Goal: Transaction & Acquisition: Book appointment/travel/reservation

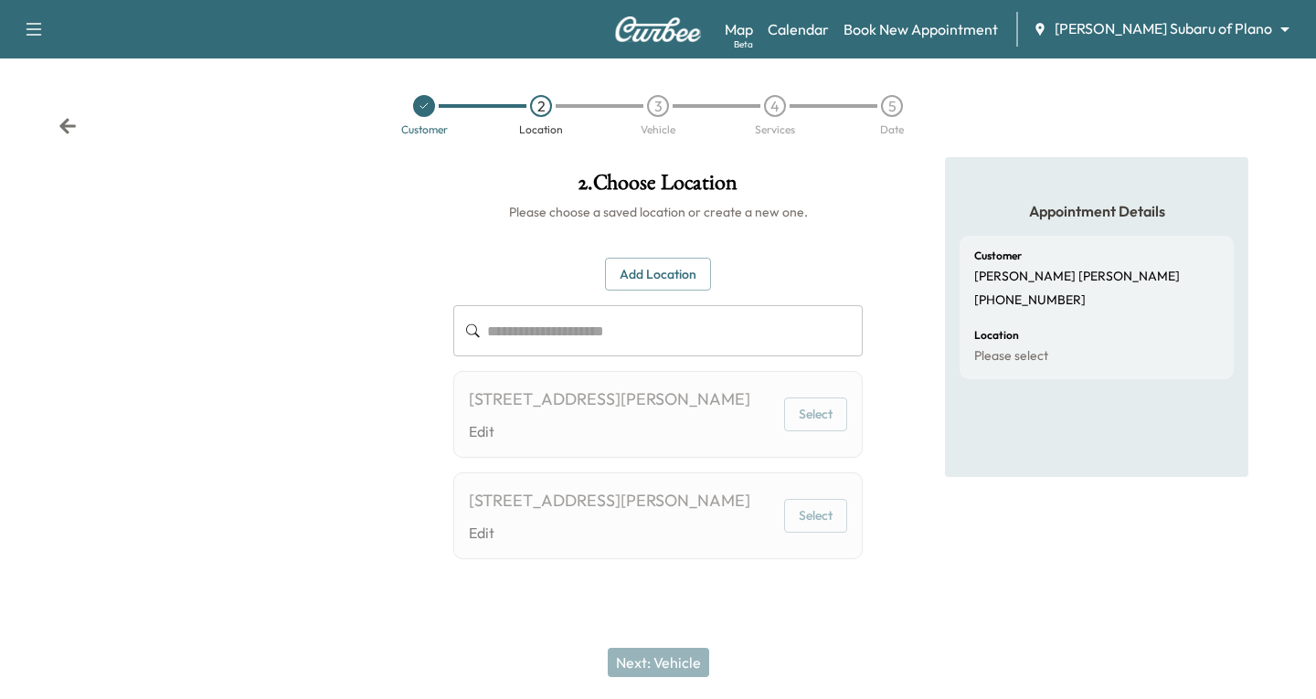
click at [61, 126] on icon at bounding box center [67, 126] width 16 height 16
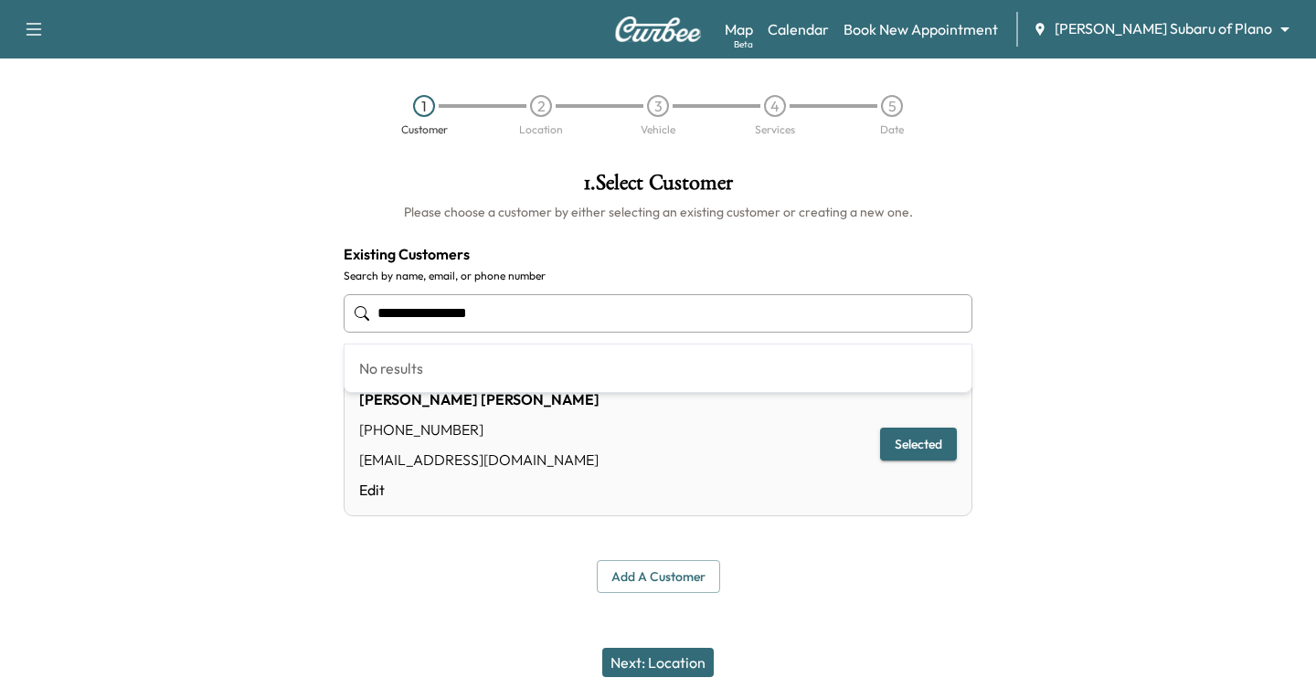
drag, startPoint x: 577, startPoint y: 319, endPoint x: 279, endPoint y: 380, distance: 304.2
click at [281, 367] on div "**********" at bounding box center [658, 382] width 1316 height 451
click at [399, 312] on input "text" at bounding box center [658, 313] width 629 height 38
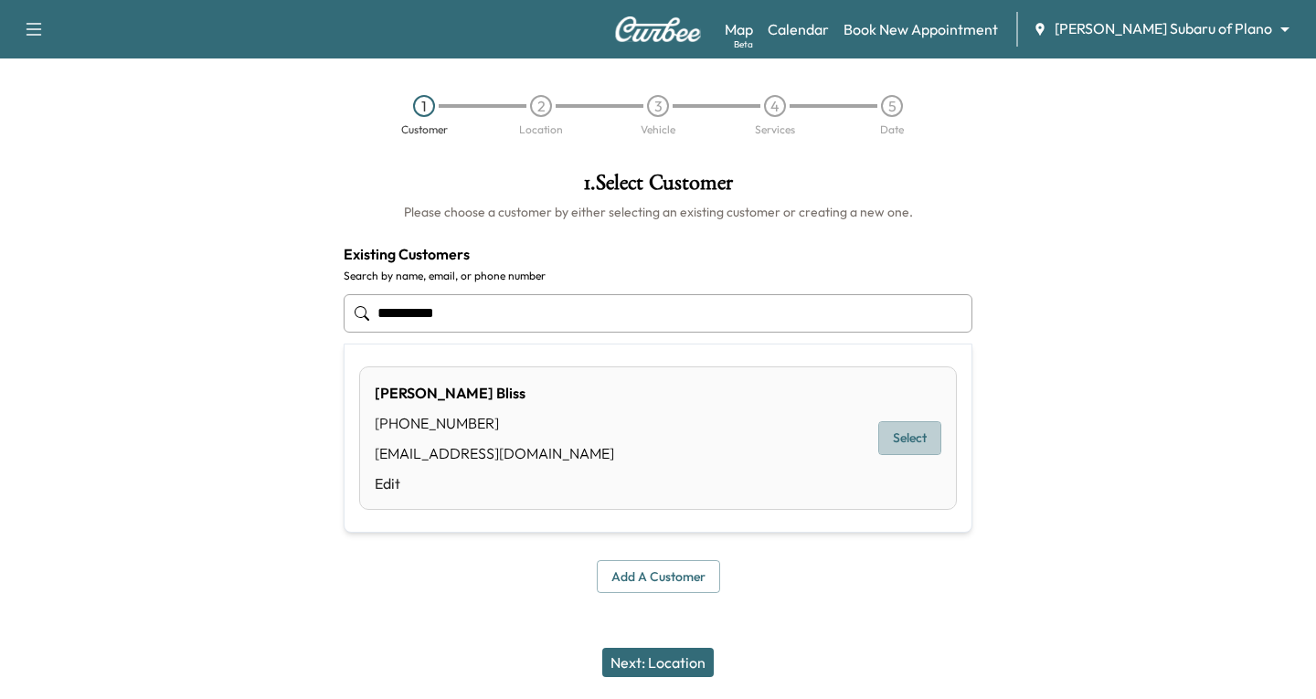
click at [897, 434] on button "Select" at bounding box center [909, 438] width 63 height 34
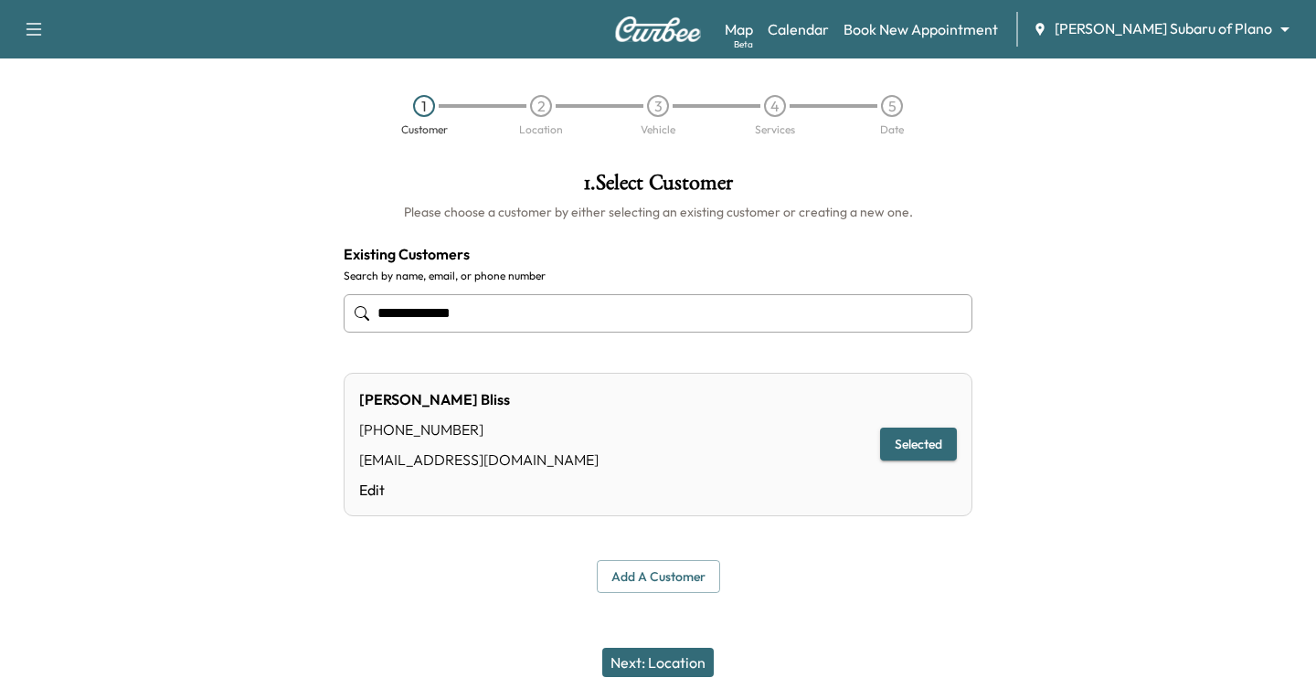
type input "**********"
click at [638, 661] on button "Next: Location" at bounding box center [657, 662] width 111 height 29
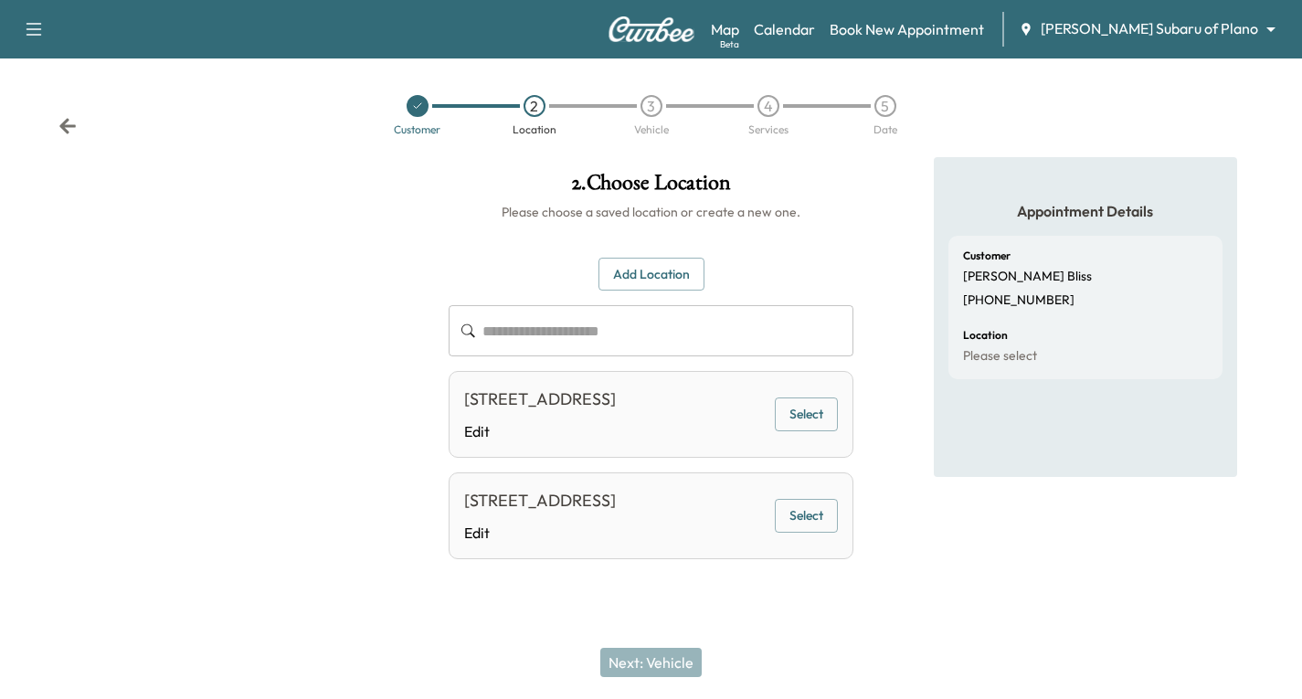
click at [800, 425] on button "Select" at bounding box center [806, 415] width 63 height 34
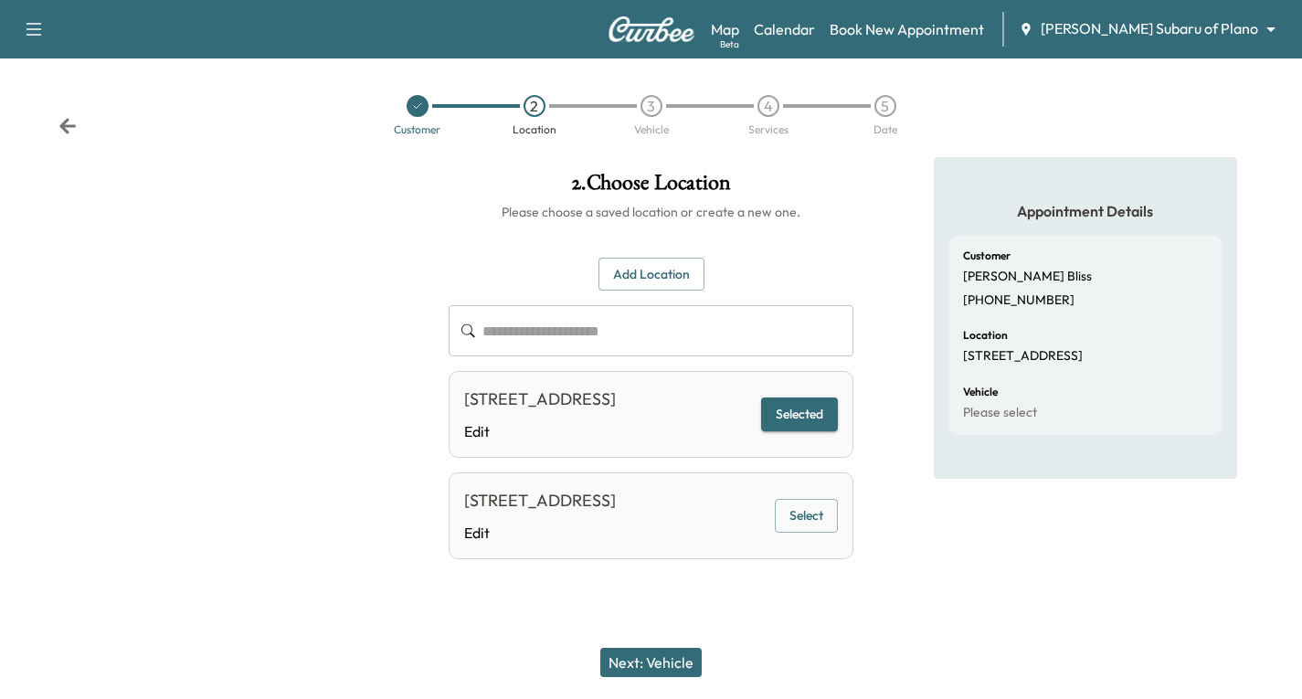
click at [672, 657] on button "Next: Vehicle" at bounding box center [650, 662] width 101 height 29
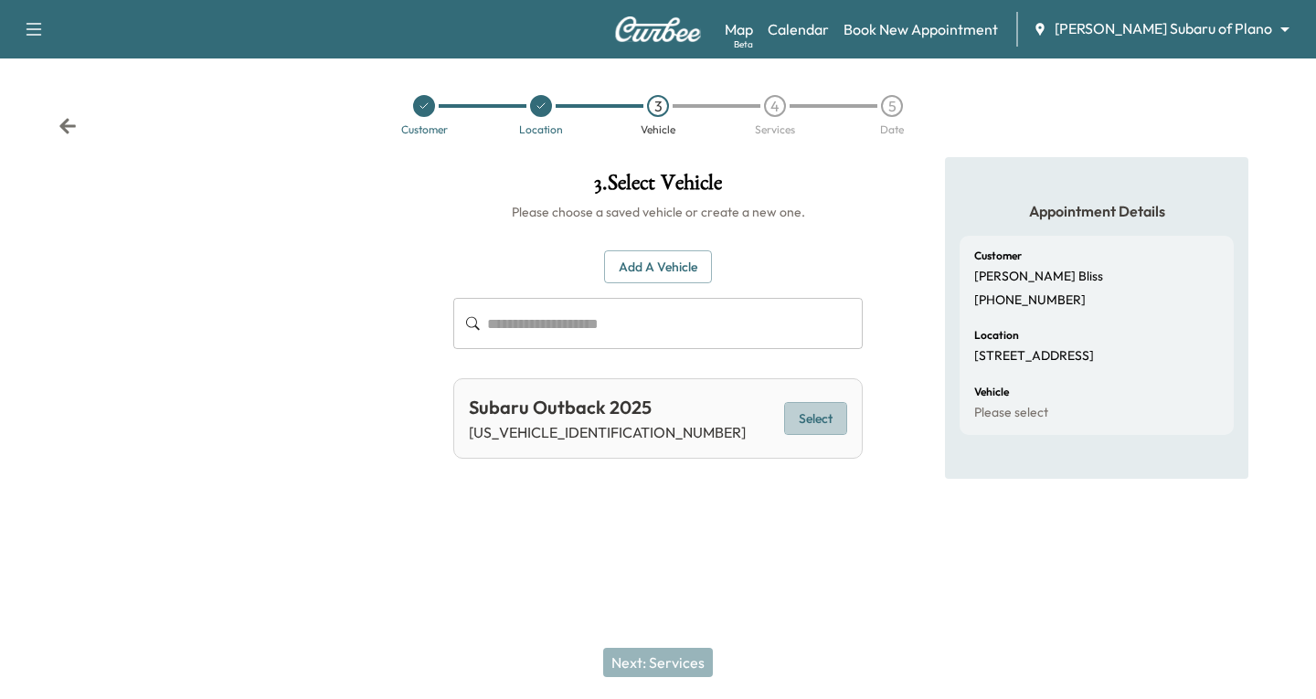
click at [830, 418] on button "Select" at bounding box center [815, 419] width 63 height 34
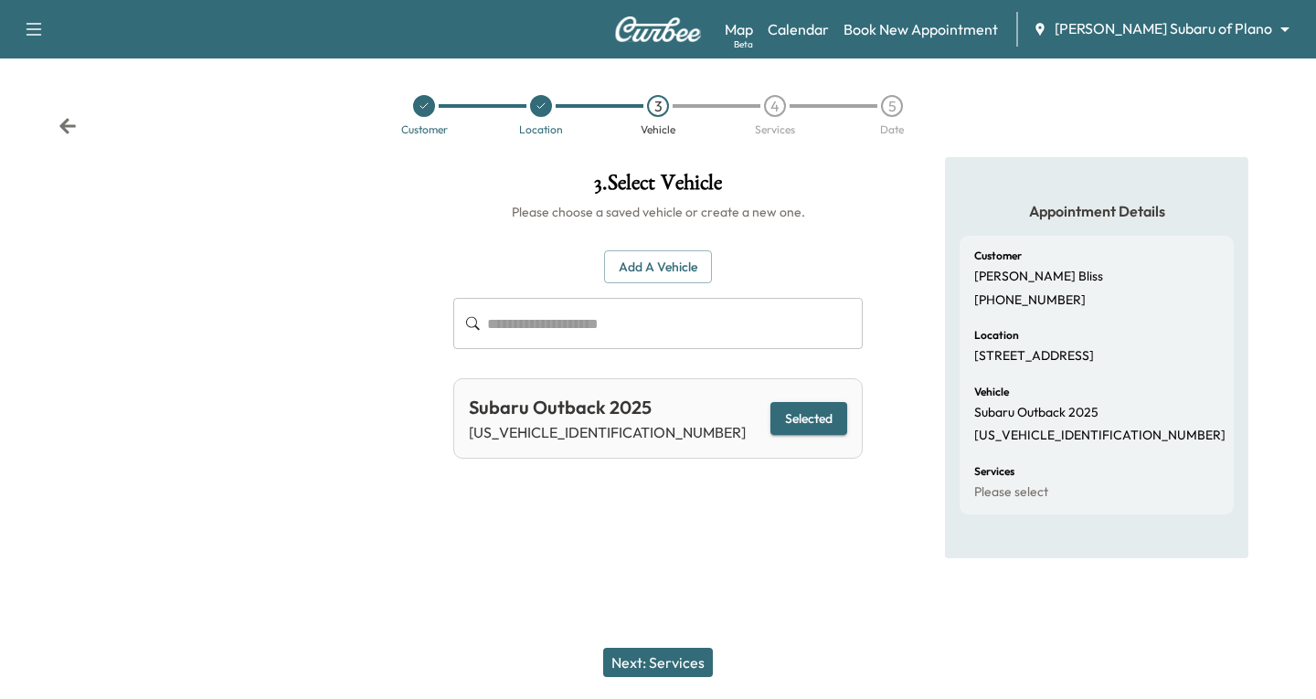
click at [653, 665] on button "Next: Services" at bounding box center [658, 662] width 110 height 29
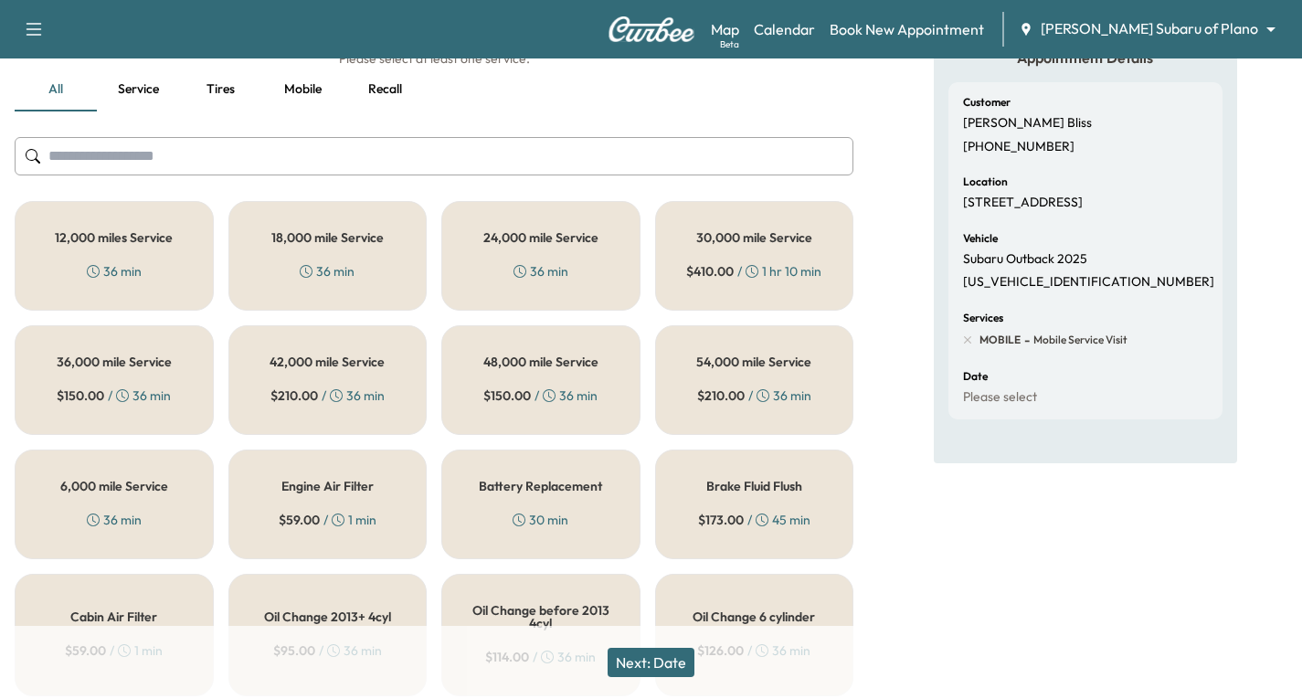
scroll to position [183, 0]
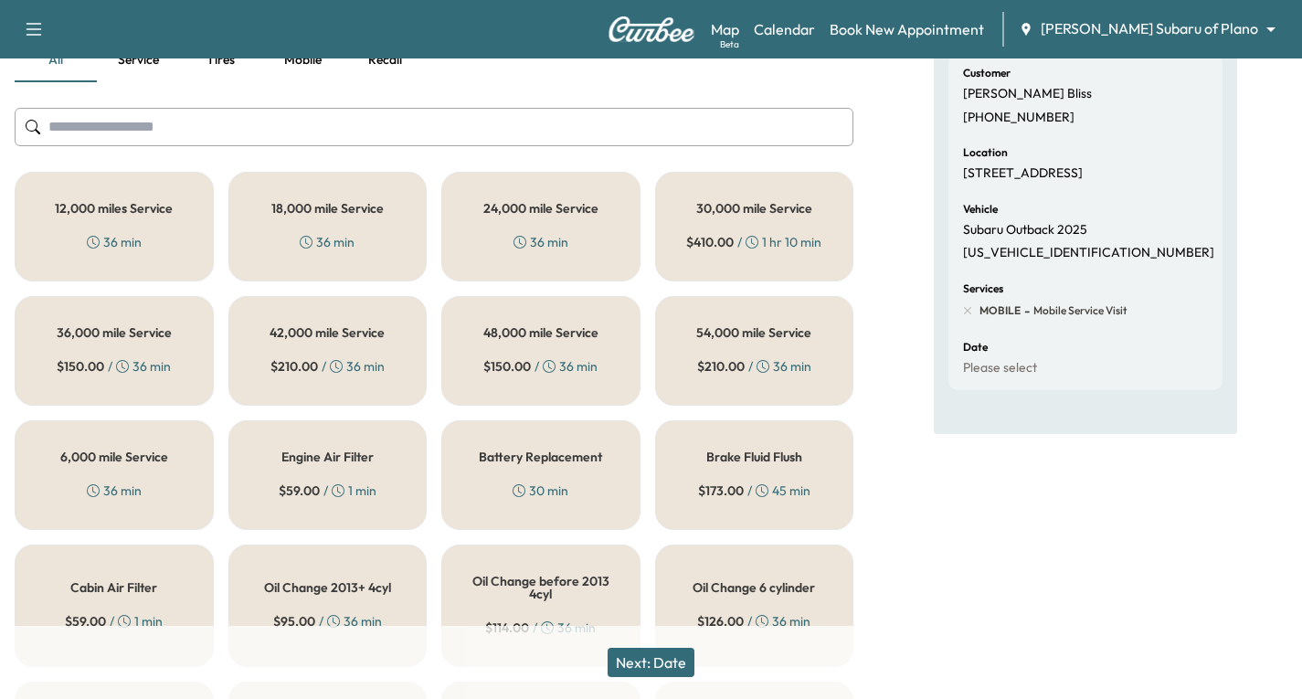
click at [189, 466] on div "6,000 mile Service 36 min" at bounding box center [114, 475] width 199 height 110
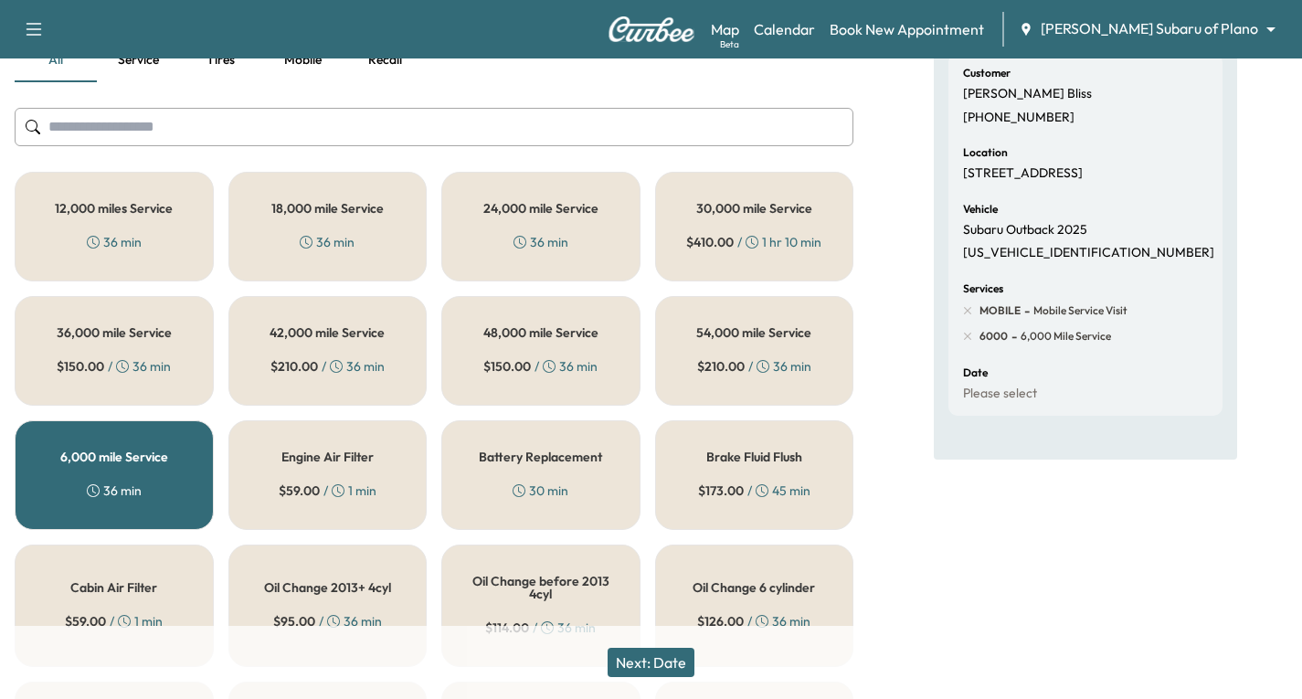
click at [654, 665] on button "Next: Date" at bounding box center [651, 662] width 87 height 29
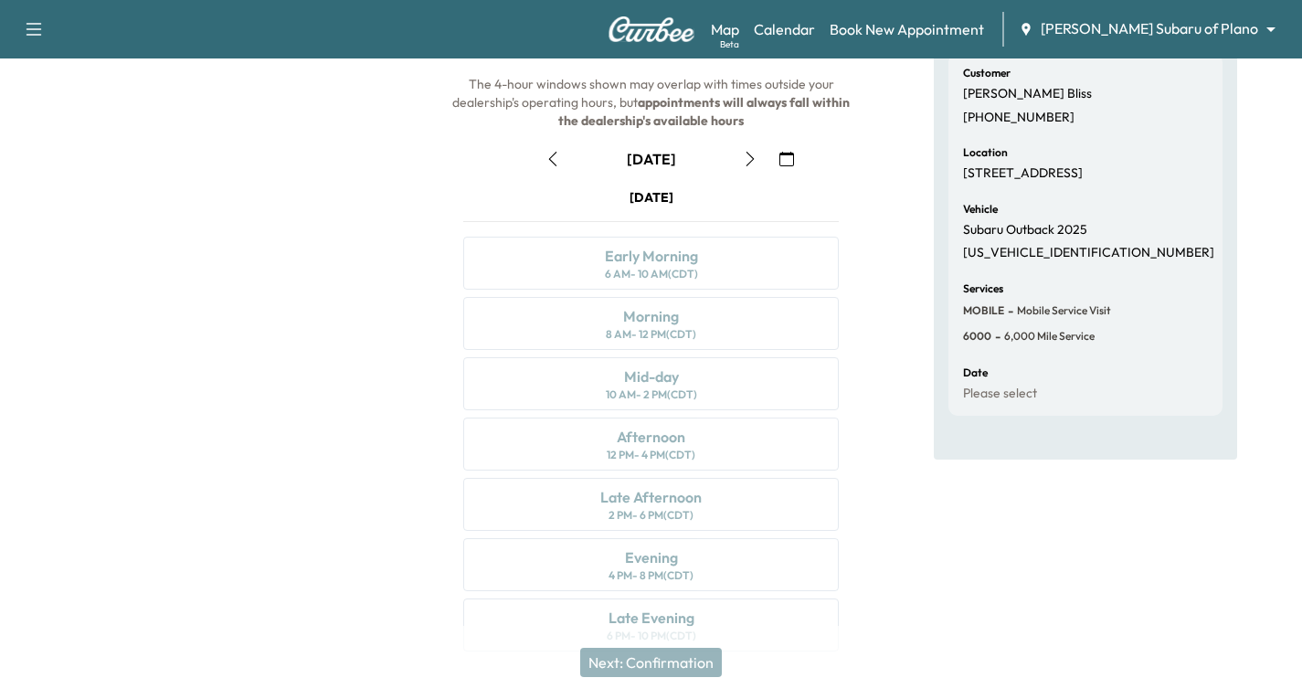
click at [753, 161] on icon "button" at bounding box center [750, 159] width 15 height 15
click at [731, 335] on div "Morning 8 AM - 12 PM (CDT)" at bounding box center [651, 323] width 376 height 53
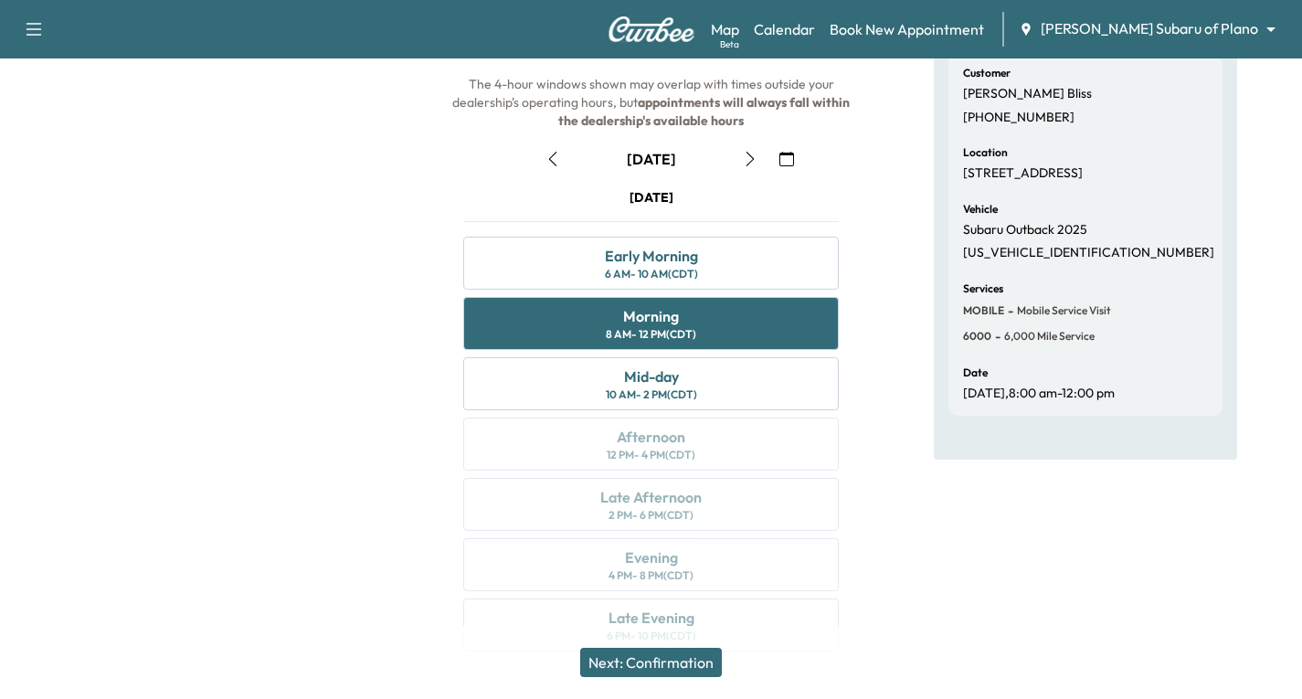
click at [663, 663] on button "Next: Confirmation" at bounding box center [651, 662] width 142 height 29
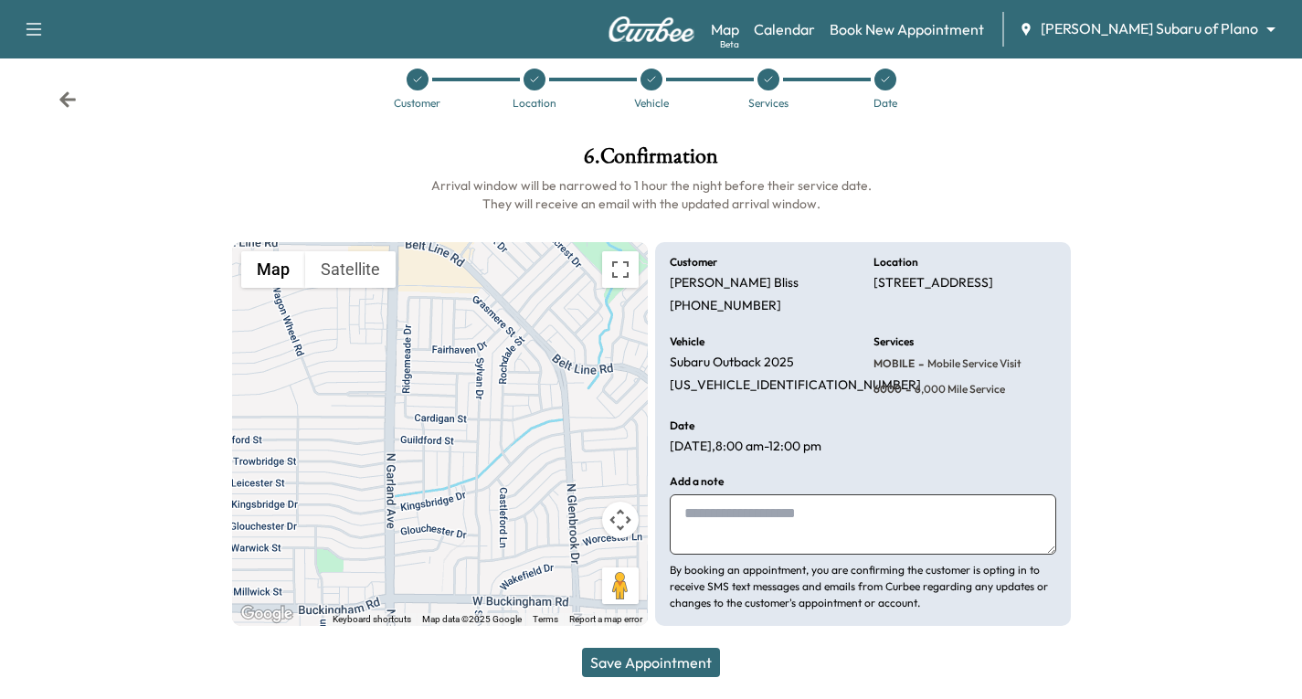
click at [637, 663] on button "Save Appointment" at bounding box center [651, 662] width 138 height 29
